Goal: Transaction & Acquisition: Purchase product/service

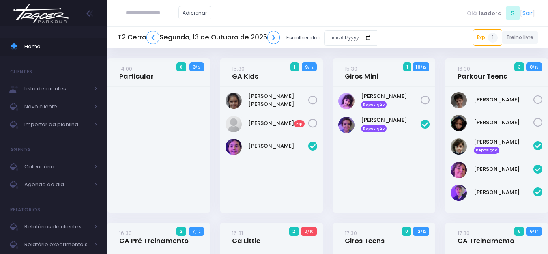
paste input "**********"
type input "**********"
click input "submit" at bounding box center [0, 0] width 0 height 0
click at [276, 34] on link "❯" at bounding box center [273, 37] width 13 height 13
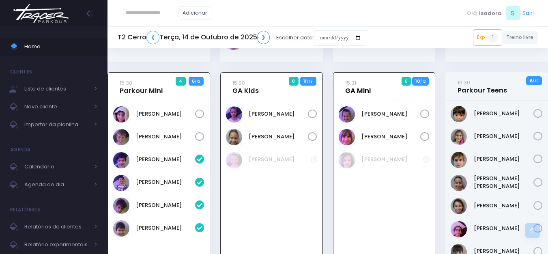
scroll to position [296, 0]
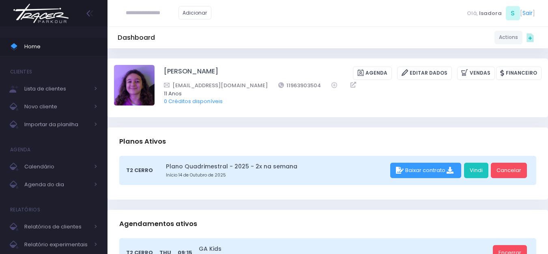
drag, startPoint x: 190, startPoint y: 70, endPoint x: 262, endPoint y: 43, distance: 77.3
click at [262, 43] on div "Dashboard Actions Choose Label: Customer Partner Suplier Member Staff Add new" at bounding box center [328, 37] width 441 height 15
drag, startPoint x: 263, startPoint y: 69, endPoint x: 164, endPoint y: 74, distance: 99.2
click at [164, 74] on div "Luisa Monteiro Ramenzoni Agenda Editar Dados Vendas Financeiro" at bounding box center [353, 73] width 378 height 13
copy div "Luisa Monteiro Ramenzoni"
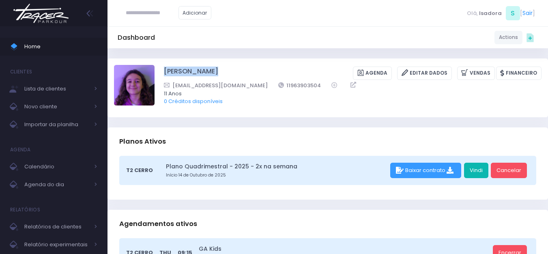
click at [483, 168] on link "Vindi" at bounding box center [476, 170] width 24 height 15
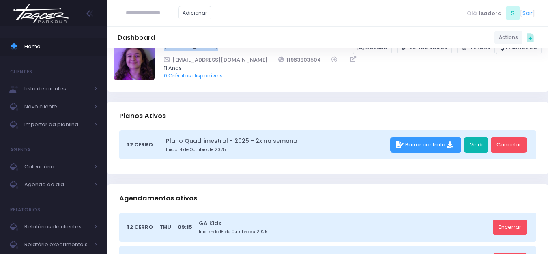
scroll to position [41, 0]
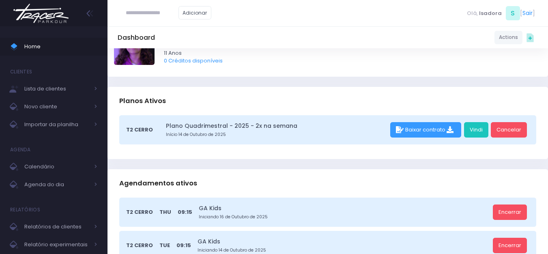
click at [135, 17] on input "text" at bounding box center [152, 12] width 53 height 15
paste input "**********"
type input "**********"
click input "submit" at bounding box center [0, 0] width 0 height 0
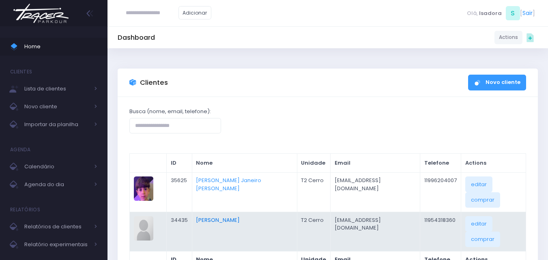
click at [225, 216] on link "Gustavo Braga" at bounding box center [218, 220] width 44 height 8
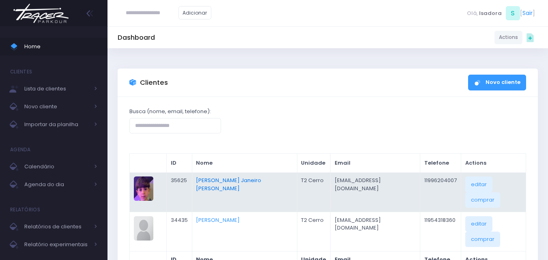
click at [231, 183] on link "Gustavo Braga Janeiro Antunes" at bounding box center [228, 185] width 65 height 16
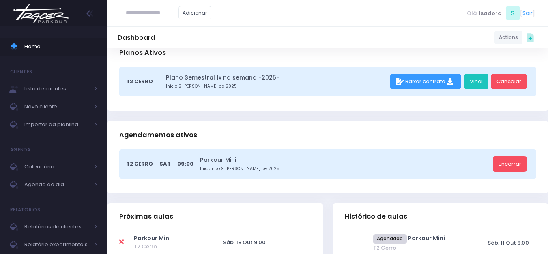
scroll to position [41, 0]
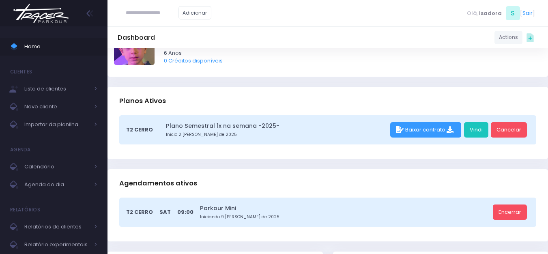
click at [41, 22] on img at bounding box center [41, 13] width 62 height 28
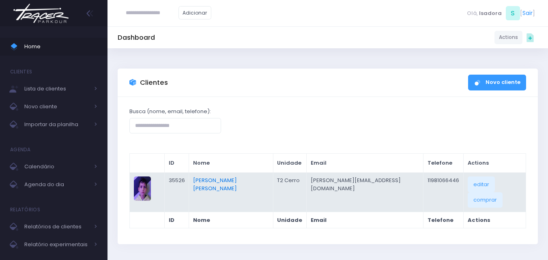
click at [207, 179] on link "Otávio [PERSON_NAME]" at bounding box center [215, 185] width 44 height 16
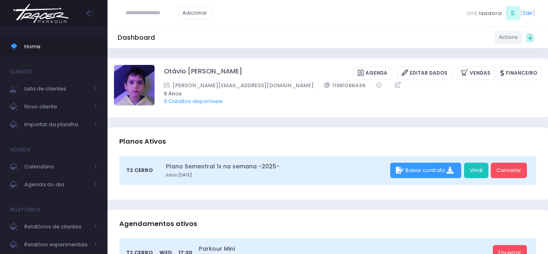
paste input "**********"
type input "**********"
click input "submit" at bounding box center [0, 0] width 0 height 0
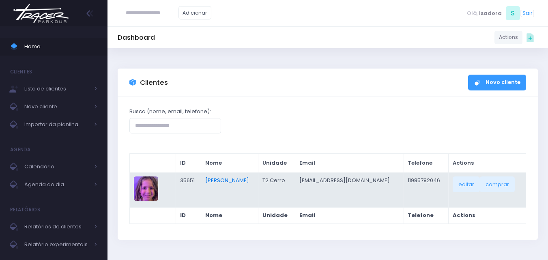
click at [229, 182] on link "Beatriz Giometti" at bounding box center [227, 181] width 44 height 8
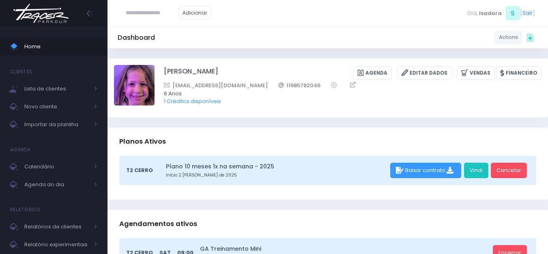
paste input "**********"
type input "**********"
click input "submit" at bounding box center [0, 0] width 0 height 0
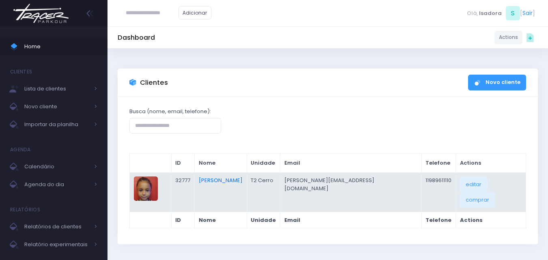
click at [233, 178] on link "[PERSON_NAME]" at bounding box center [221, 181] width 44 height 8
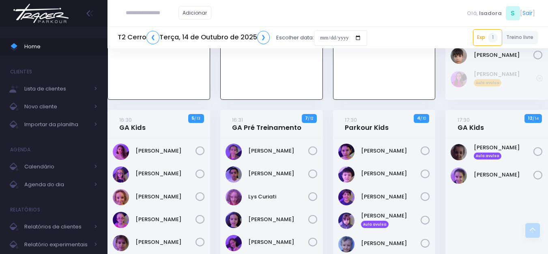
scroll to position [498, 0]
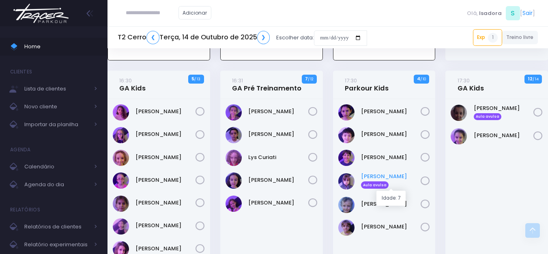
click at [381, 175] on link "Lucas Meurer Aula avulsa" at bounding box center [391, 181] width 60 height 16
click at [380, 225] on link "Vincenzo De Mello" at bounding box center [391, 227] width 60 height 8
click at [380, 176] on link "Lucas Meurer Aula avulsa" at bounding box center [391, 181] width 60 height 16
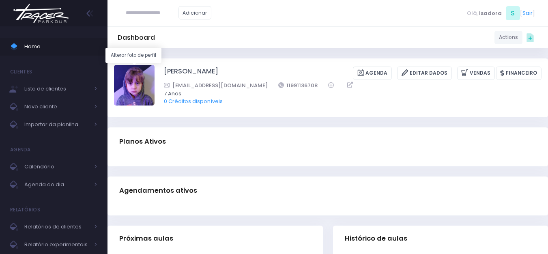
click at [127, 79] on img at bounding box center [134, 85] width 41 height 41
click at [154, 65] on input "file" at bounding box center [154, 65] width 0 height 0
click at [46, 11] on img at bounding box center [41, 13] width 62 height 28
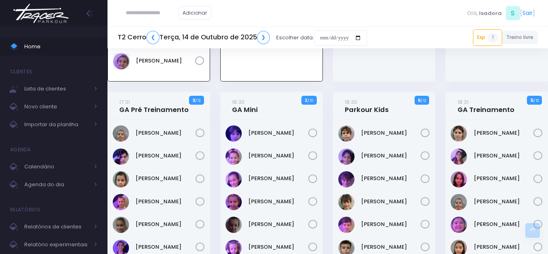
scroll to position [742, 0]
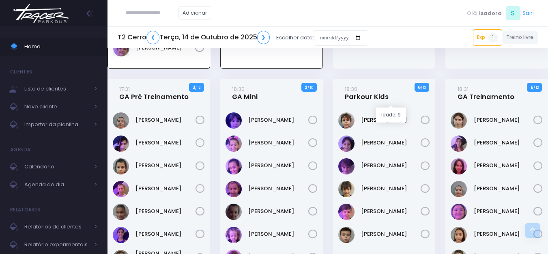
click at [377, 116] on link "[PERSON_NAME]" at bounding box center [391, 120] width 60 height 8
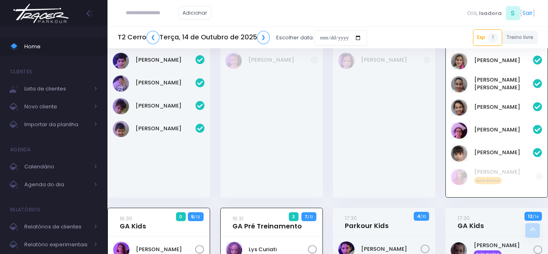
scroll to position [458, 0]
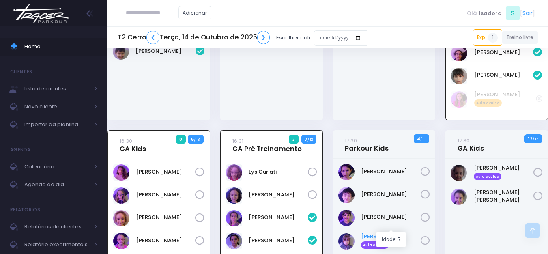
click at [364, 233] on link "Lucas Meurer Aula avulsa" at bounding box center [391, 241] width 60 height 16
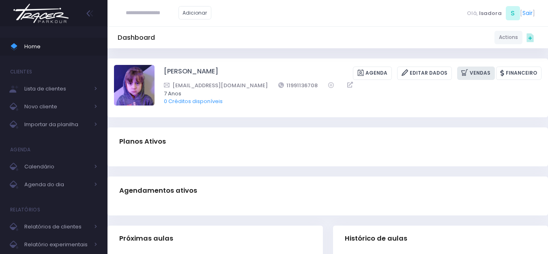
click at [483, 72] on link "Vendas" at bounding box center [476, 73] width 38 height 13
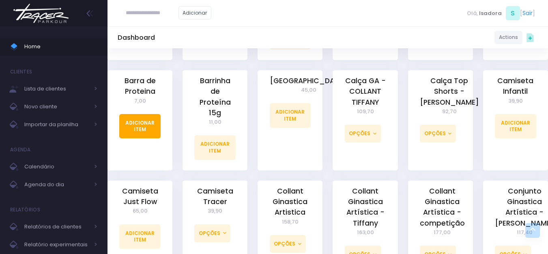
scroll to position [325, 0]
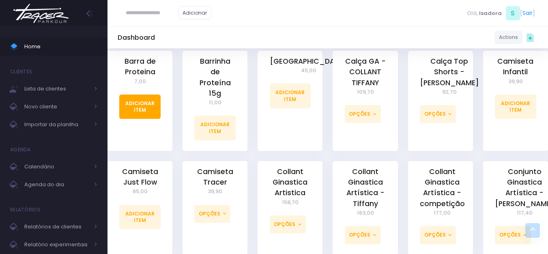
click at [142, 116] on link "Adicionar Item" at bounding box center [139, 107] width 41 height 24
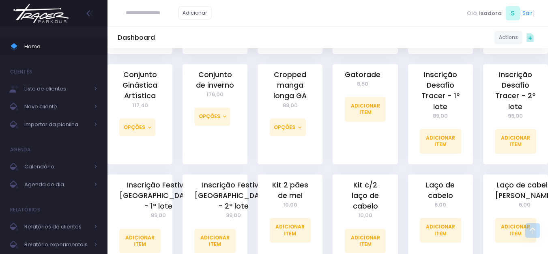
scroll to position [528, 0]
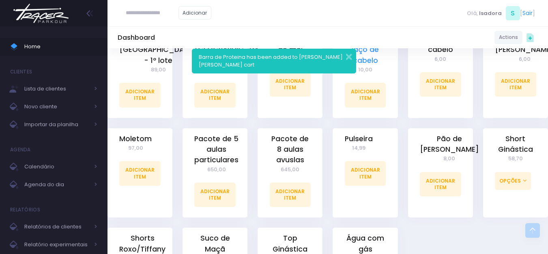
scroll to position [771, 0]
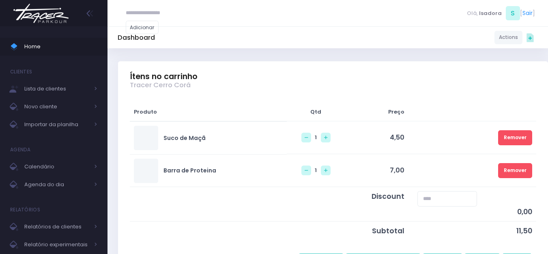
scroll to position [162, 0]
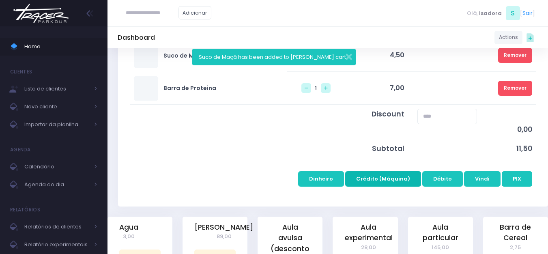
click at [392, 182] on button "Crédito (Máquina)" at bounding box center [383, 178] width 76 height 15
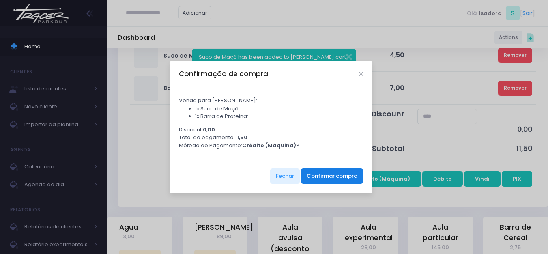
click at [331, 174] on button "Confirmar compra" at bounding box center [332, 175] width 62 height 15
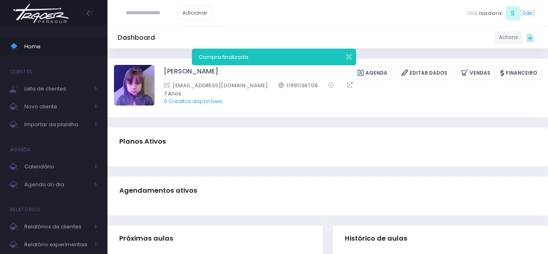
click at [18, 14] on img at bounding box center [41, 13] width 62 height 28
